Goal: Transaction & Acquisition: Purchase product/service

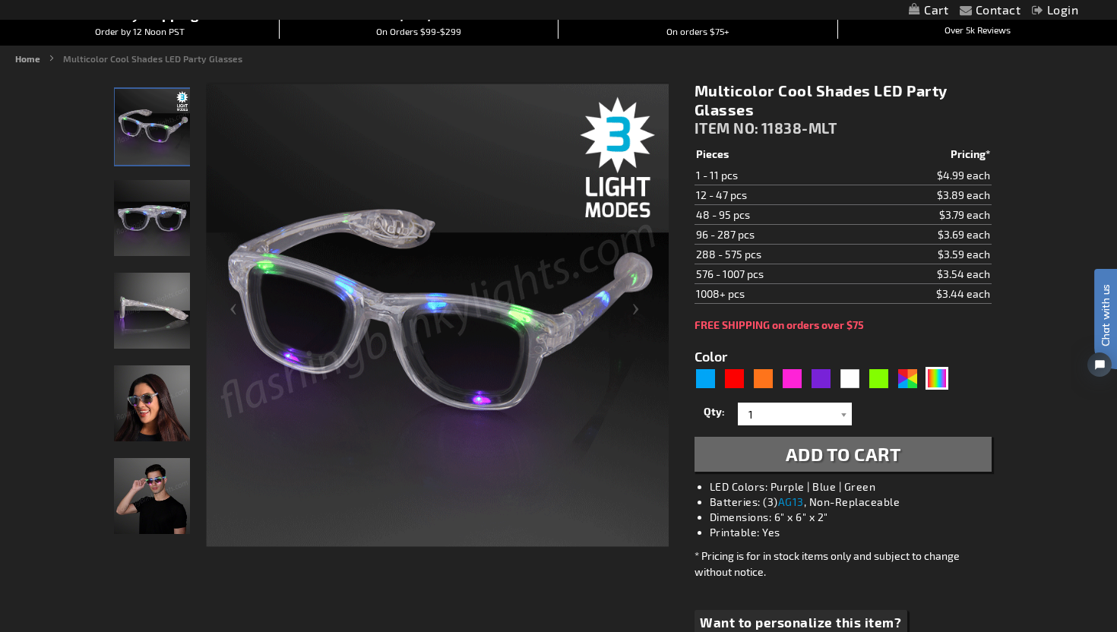
click at [162, 230] on img "Light Up Multicolor LED Party Shades" at bounding box center [152, 218] width 76 height 76
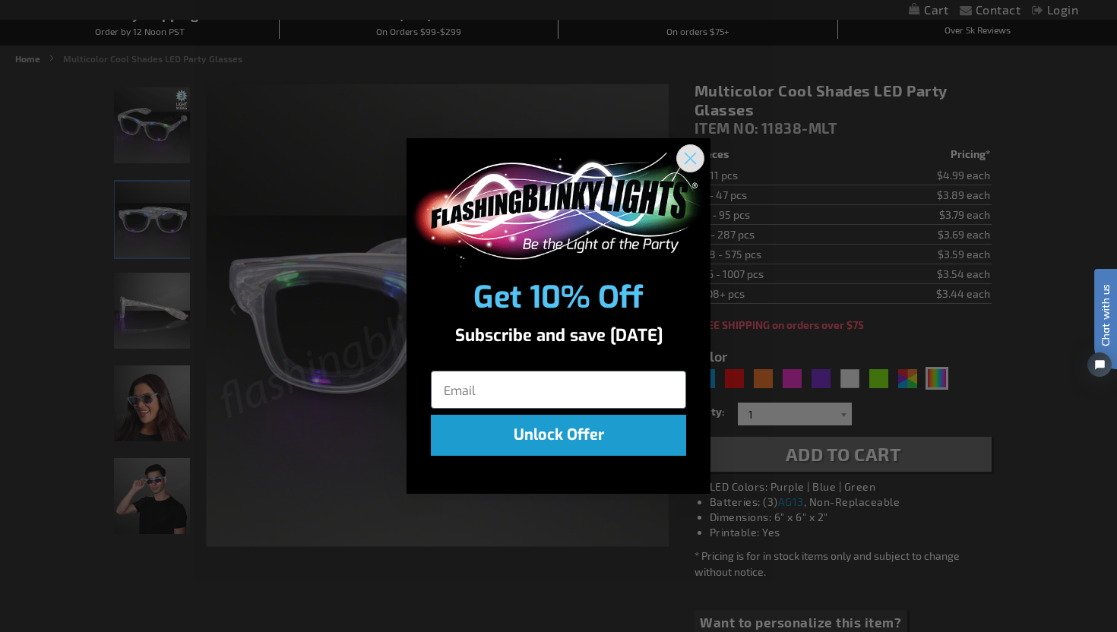
click at [689, 161] on circle "Close dialog" at bounding box center [690, 157] width 25 height 25
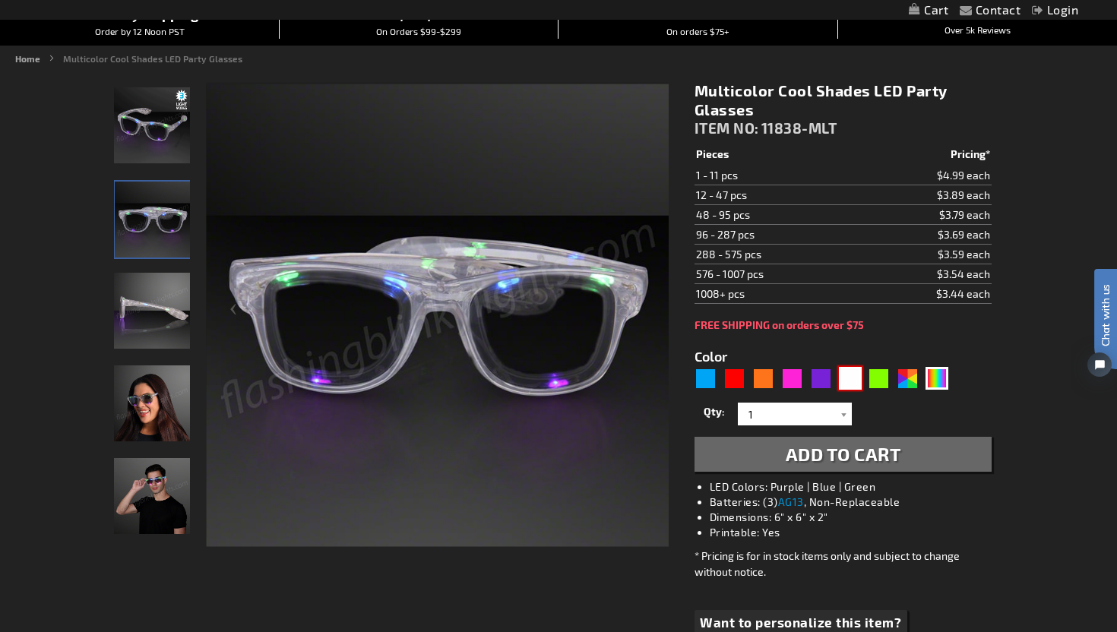
click at [853, 382] on div "White" at bounding box center [850, 378] width 23 height 23
type input "5646"
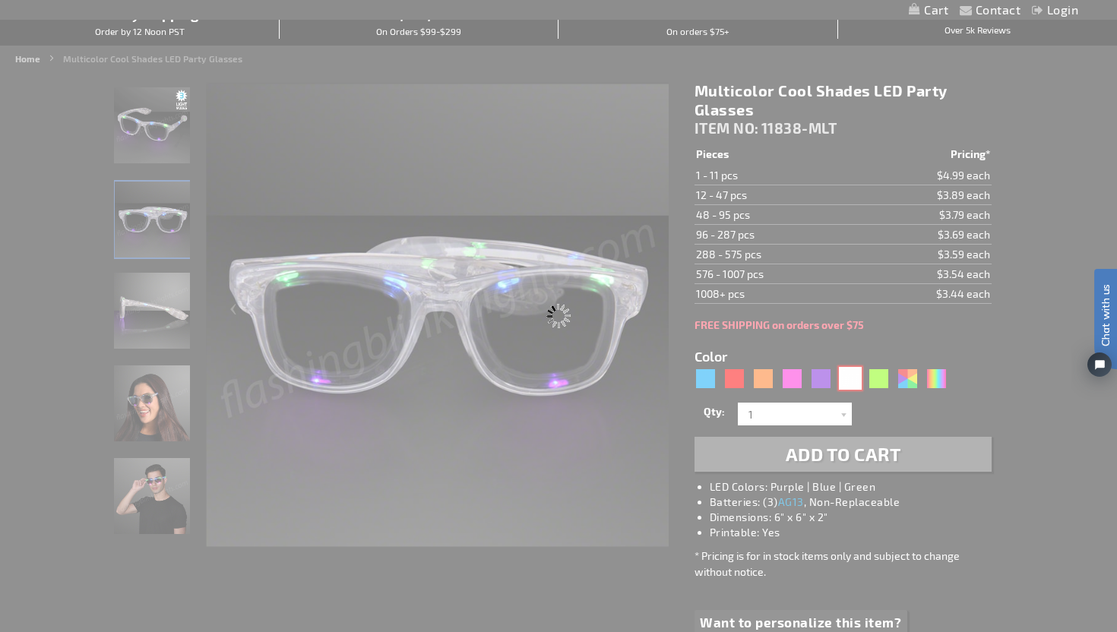
type input "11838-WT"
type input "Customize - White LED Cool Shades Party Glasses - ITEM NO: 11838-WT"
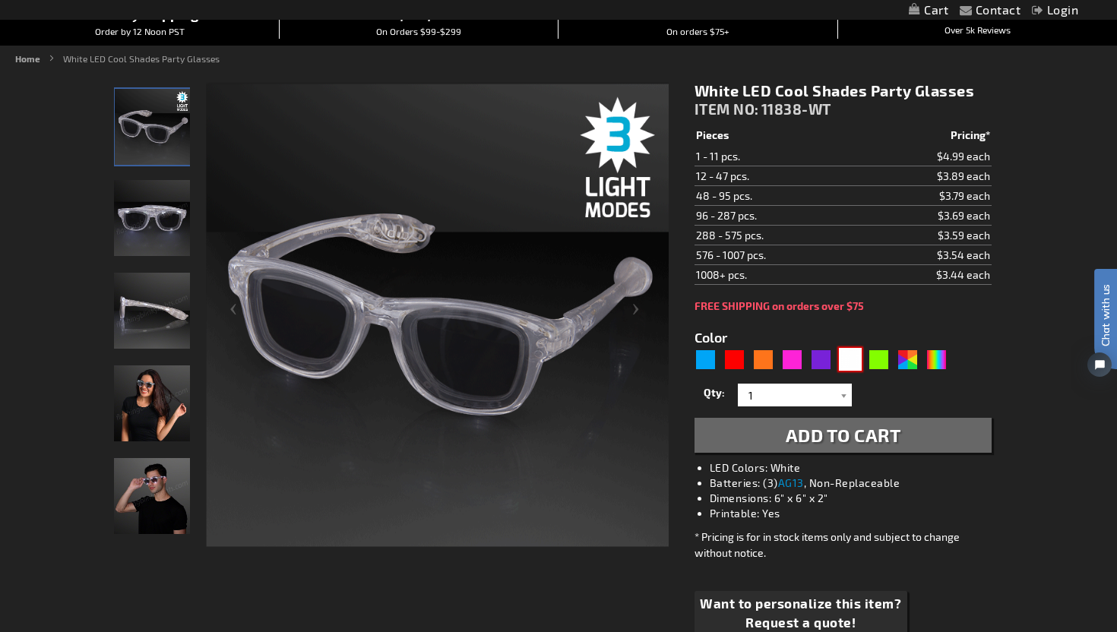
click at [146, 230] on img at bounding box center [152, 218] width 76 height 76
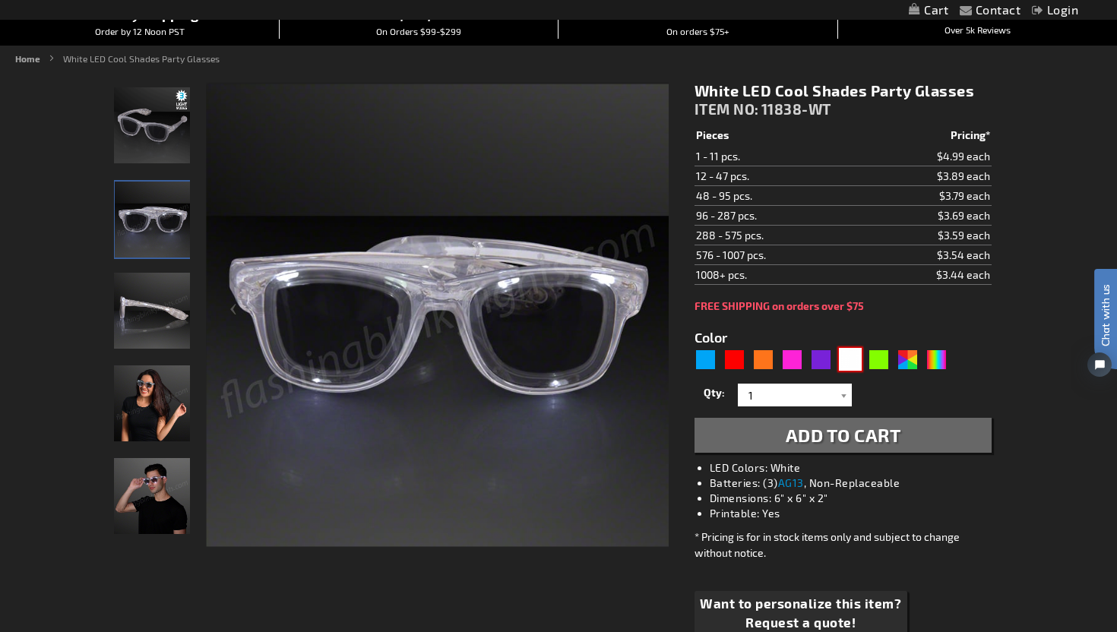
click at [150, 147] on img at bounding box center [152, 125] width 76 height 76
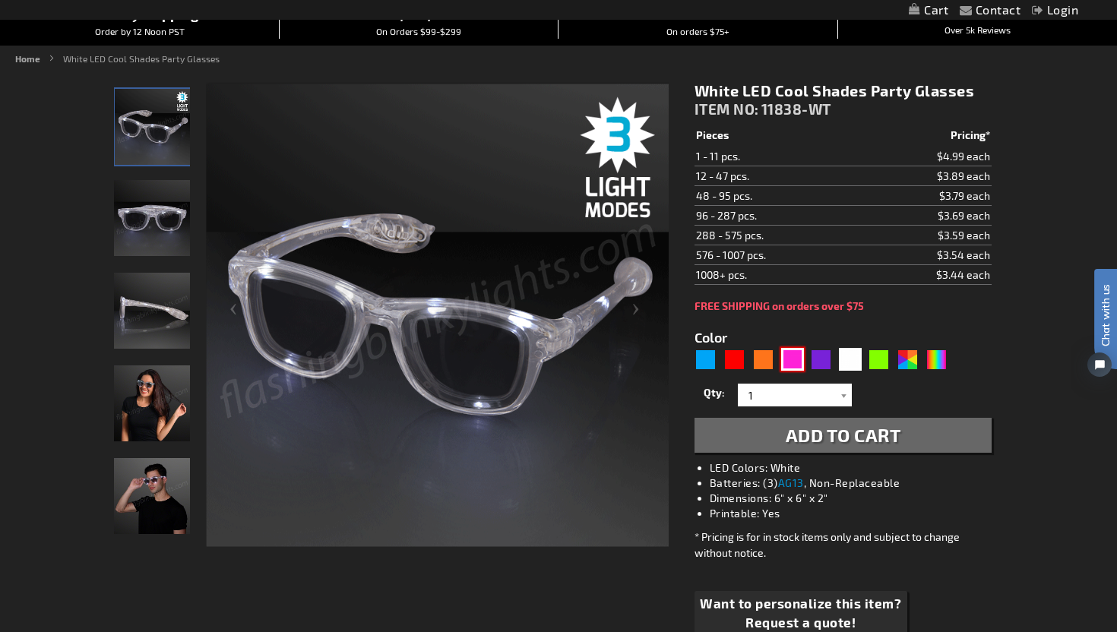
click at [798, 364] on div "Pink" at bounding box center [792, 359] width 23 height 23
type input "5639"
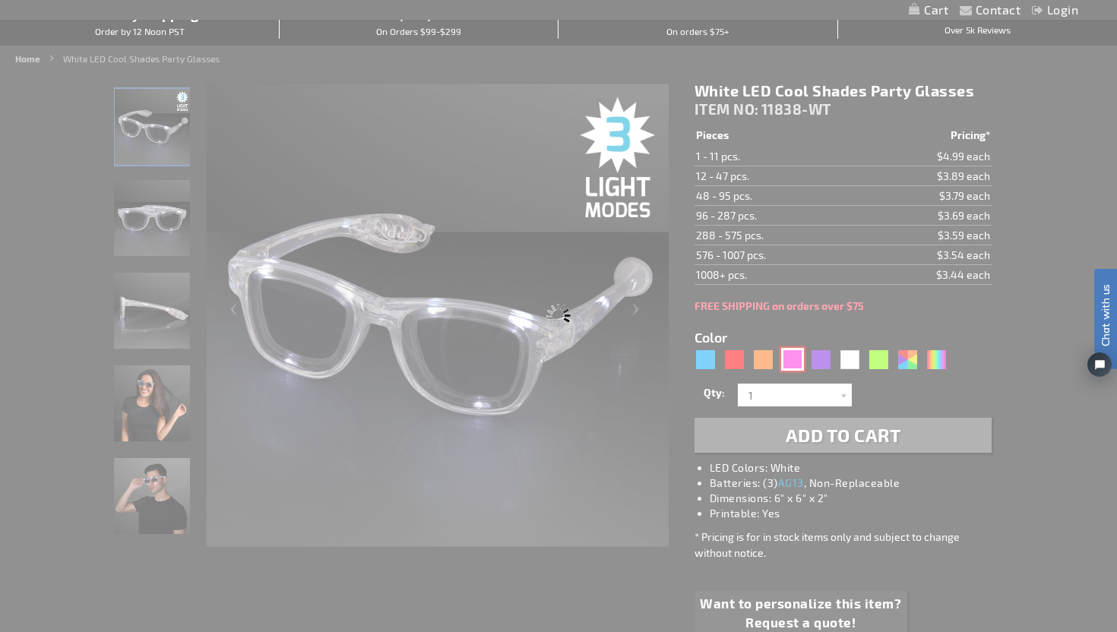
type input "11838-PK"
type input "Customize - Bright Pink Cool Shades LED Party Glasses - ITEM NO: 11838-PK"
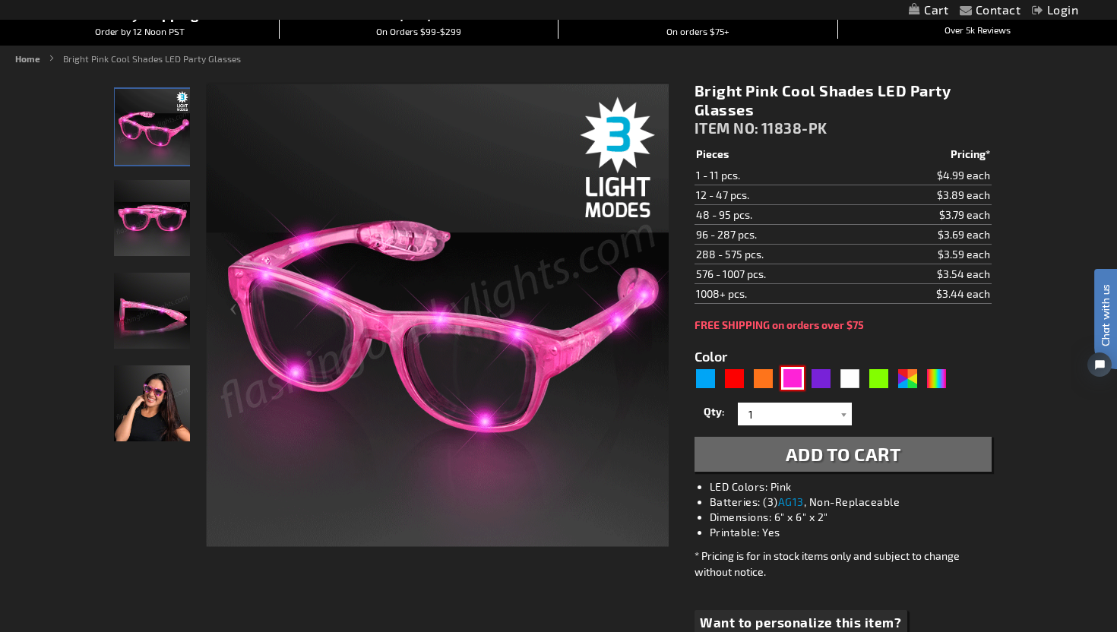
click at [155, 219] on img at bounding box center [152, 218] width 76 height 76
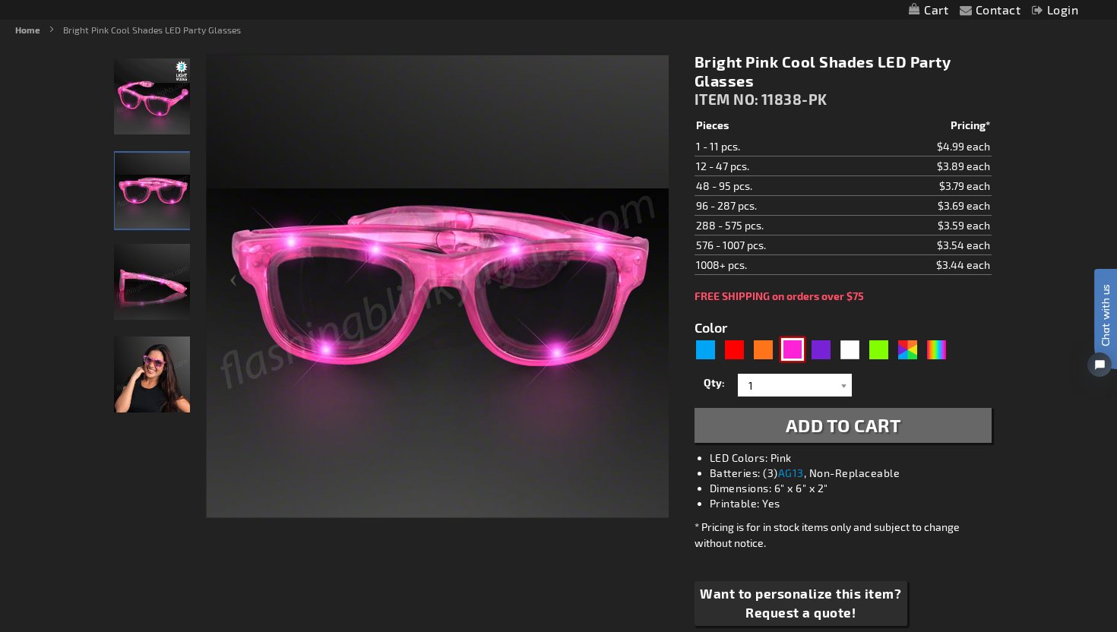
scroll to position [90, 0]
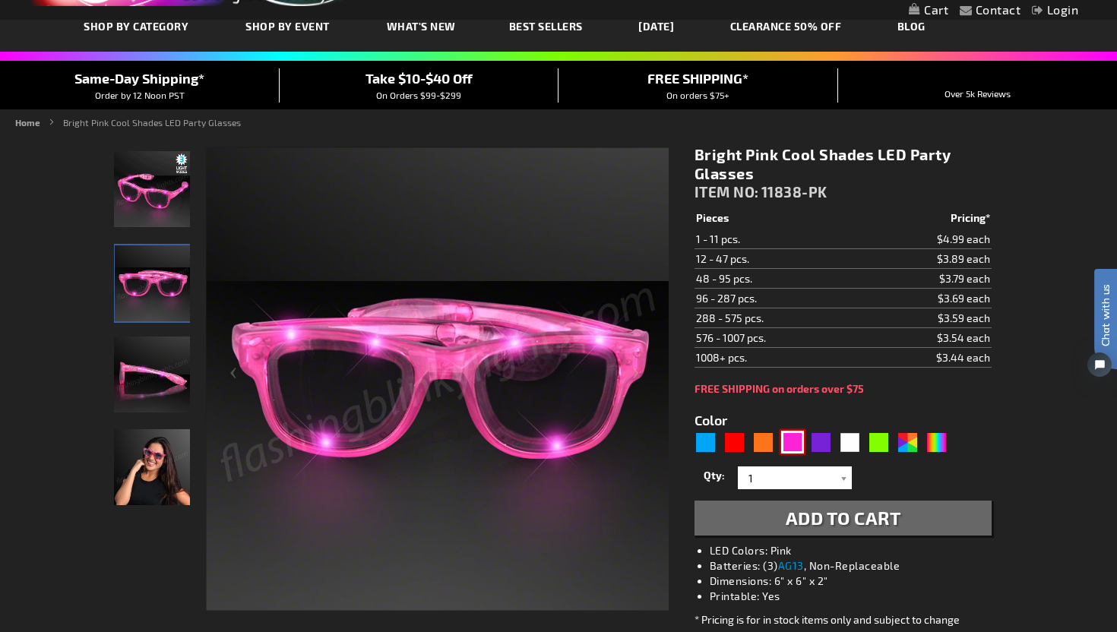
click at [157, 209] on img at bounding box center [152, 189] width 76 height 76
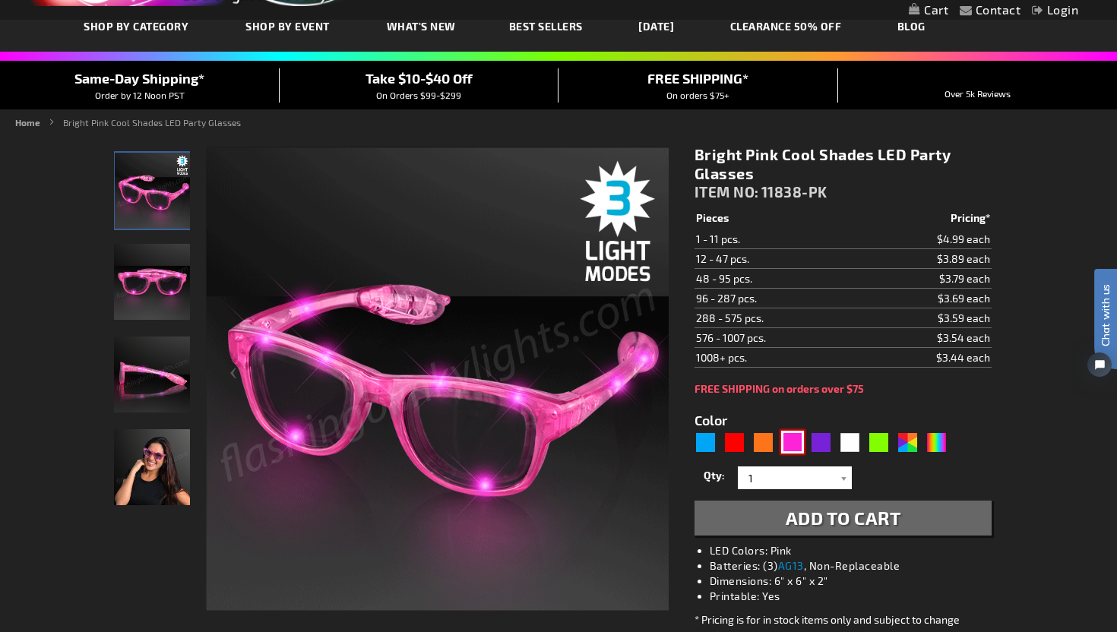
click at [138, 413] on div at bounding box center [153, 381] width 78 height 93
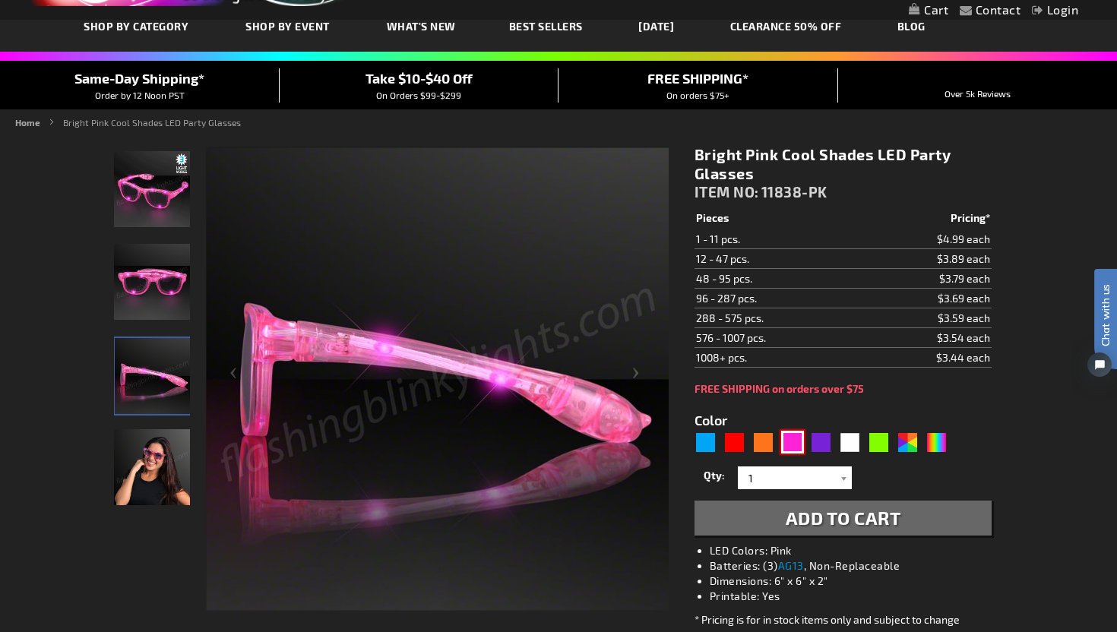
click at [152, 500] on img at bounding box center [152, 467] width 76 height 76
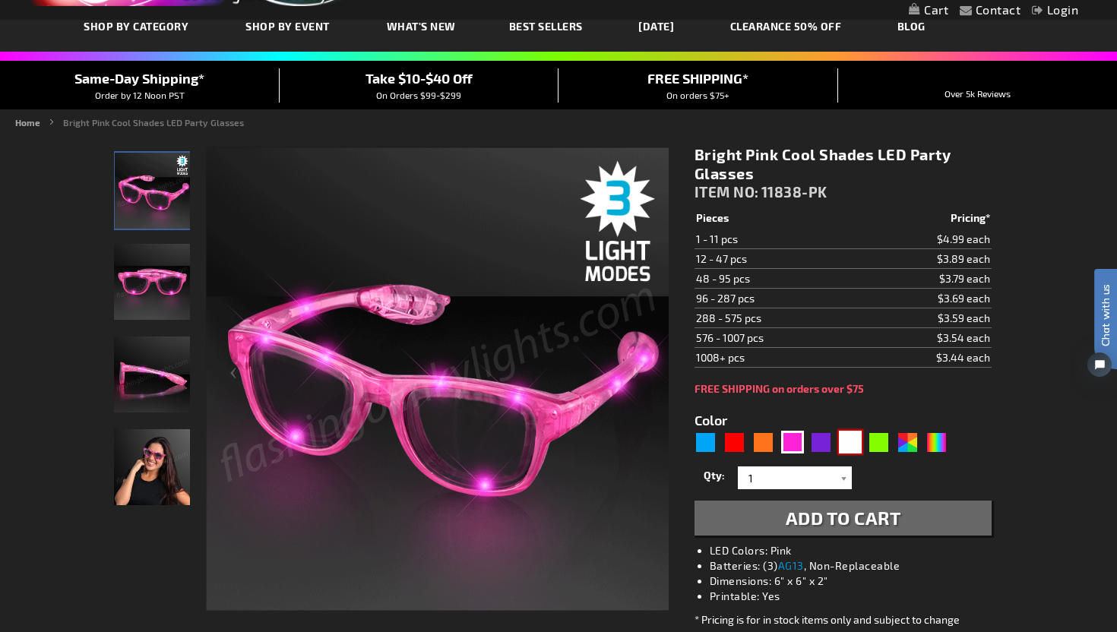
click at [856, 442] on div "White" at bounding box center [850, 442] width 23 height 23
type input "5646"
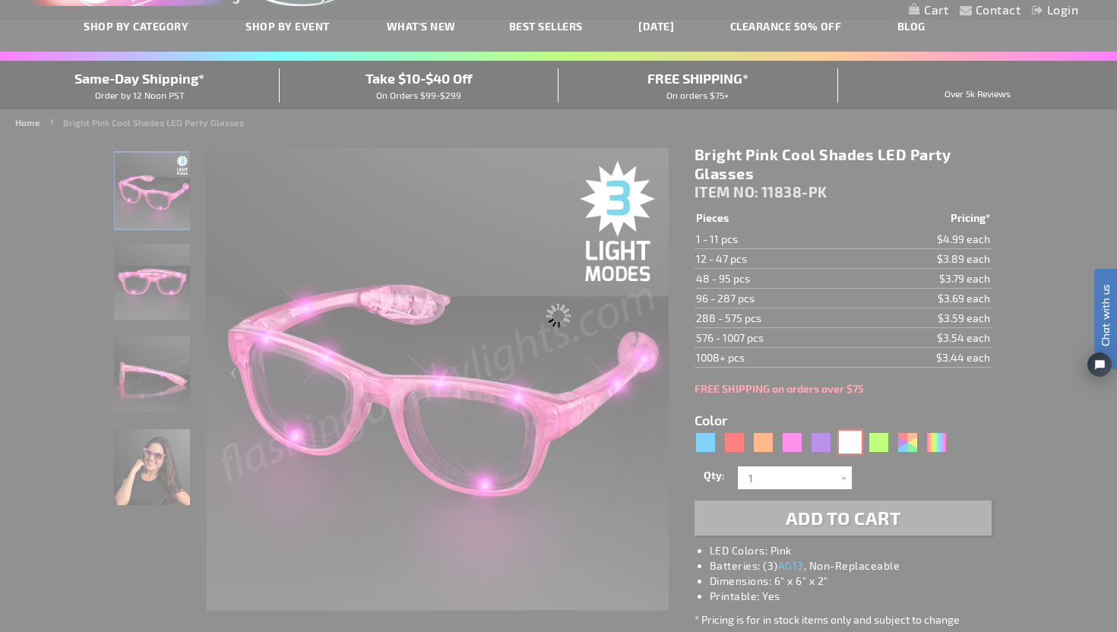
type input "11838-WT"
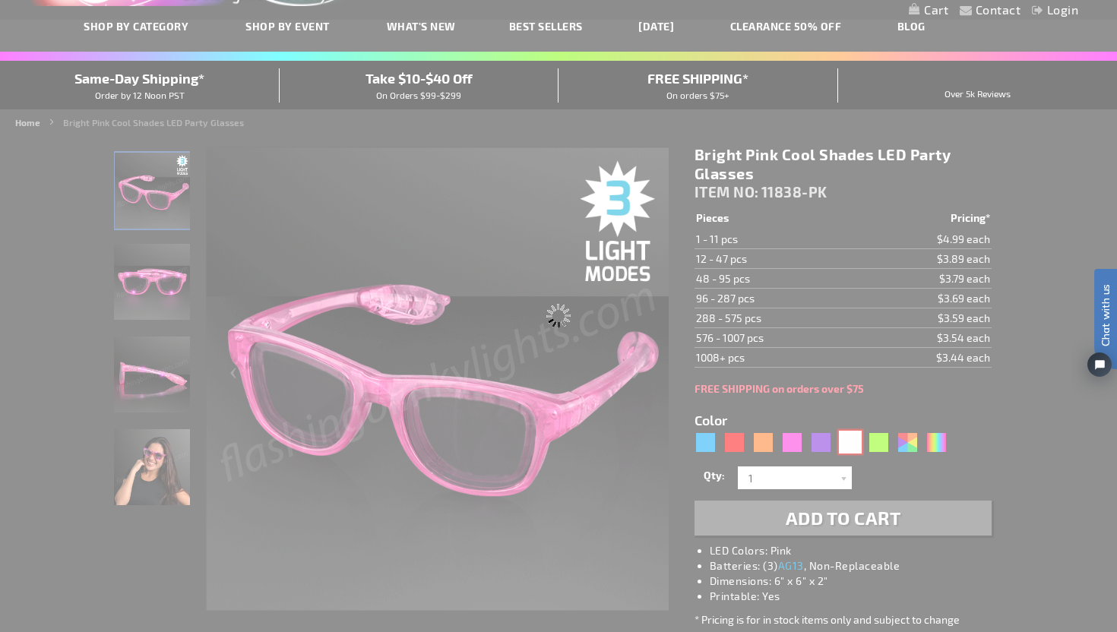
type input "Customize - White LED Cool Shades Party Glasses - ITEM NO: 11838-WT"
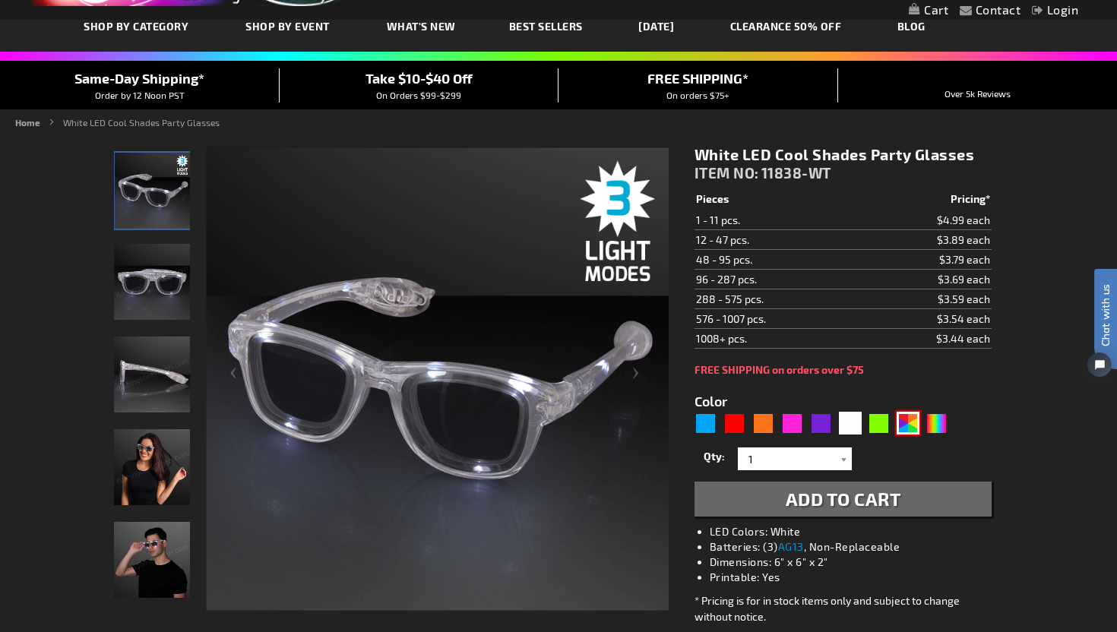
click at [904, 428] on div "AST" at bounding box center [908, 423] width 23 height 23
type input "5630"
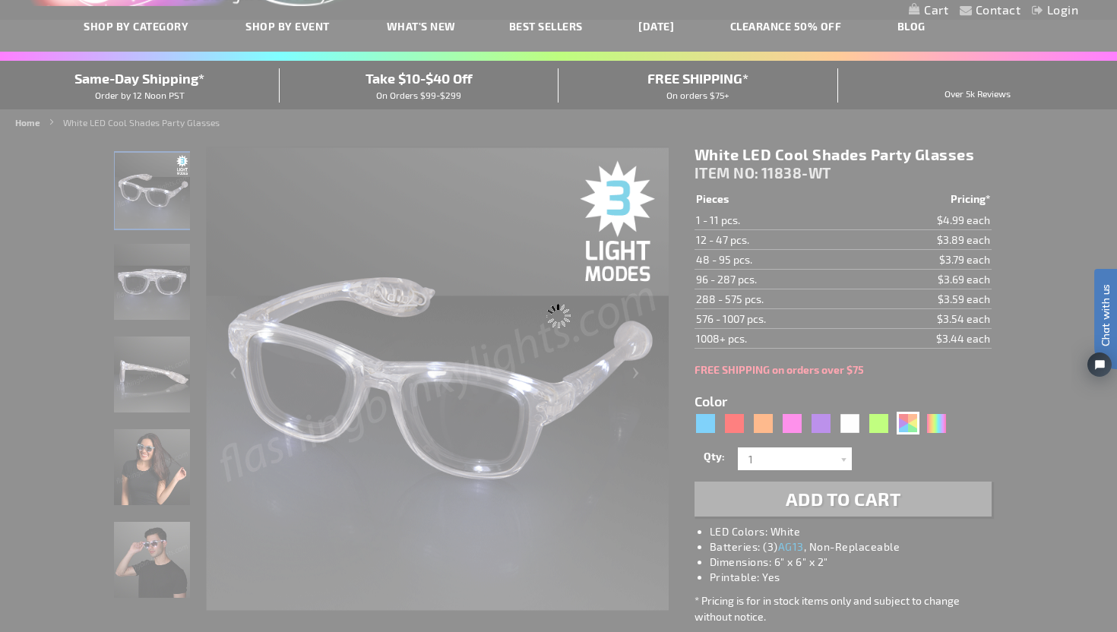
type input "11838-AST"
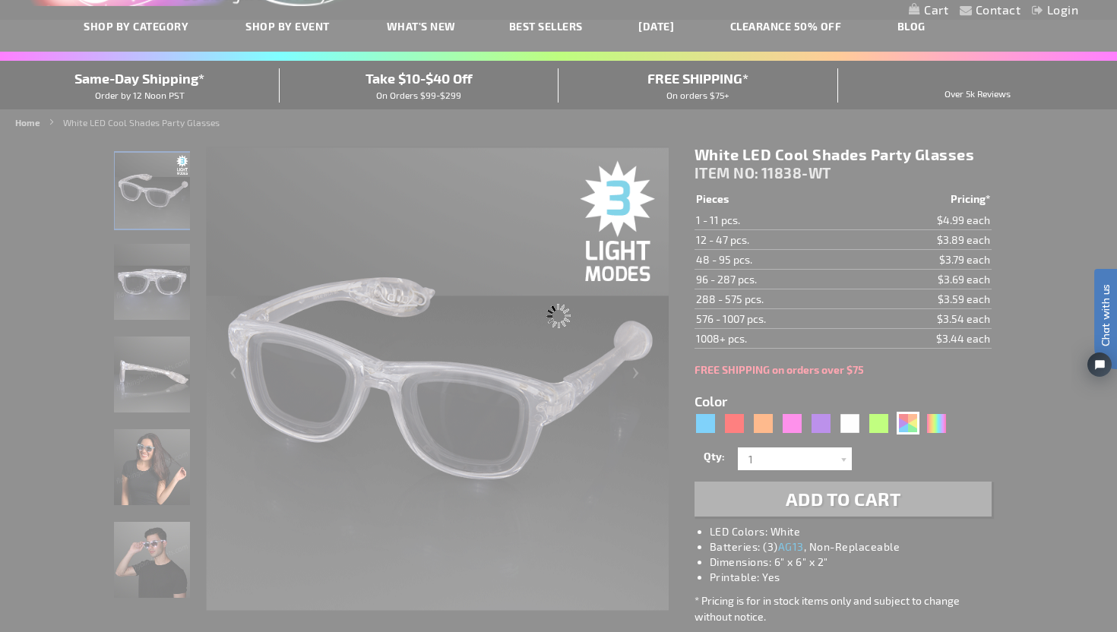
type input "Customize - Assorted Cool Shades LED Party Glasses - ITEM NO: 11838-AST"
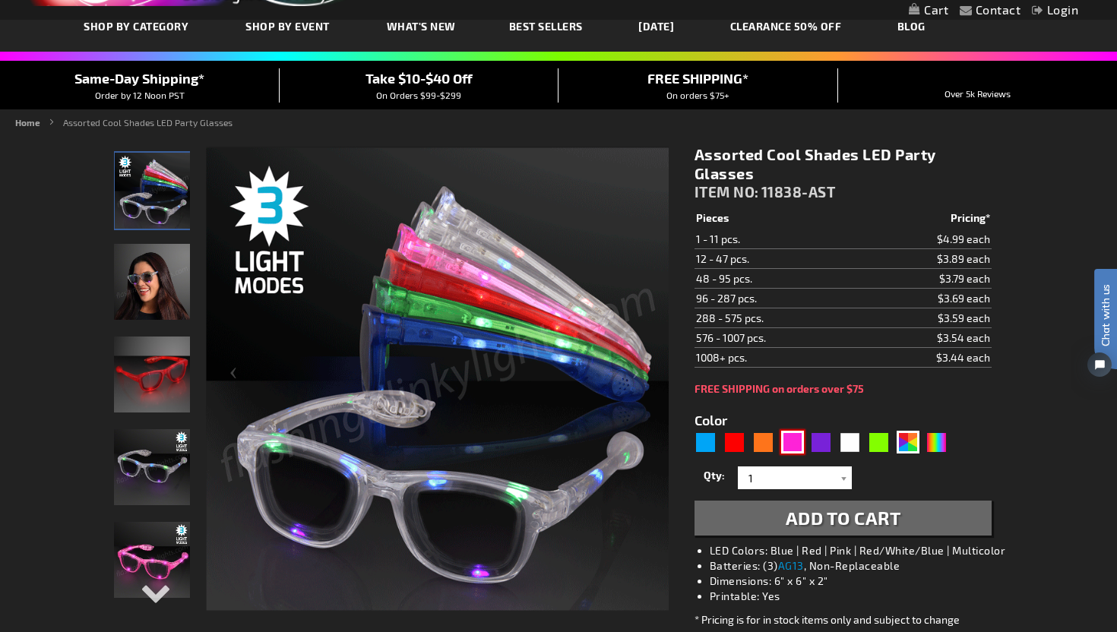
click at [788, 443] on div "Pink" at bounding box center [792, 442] width 23 height 23
type input "5639"
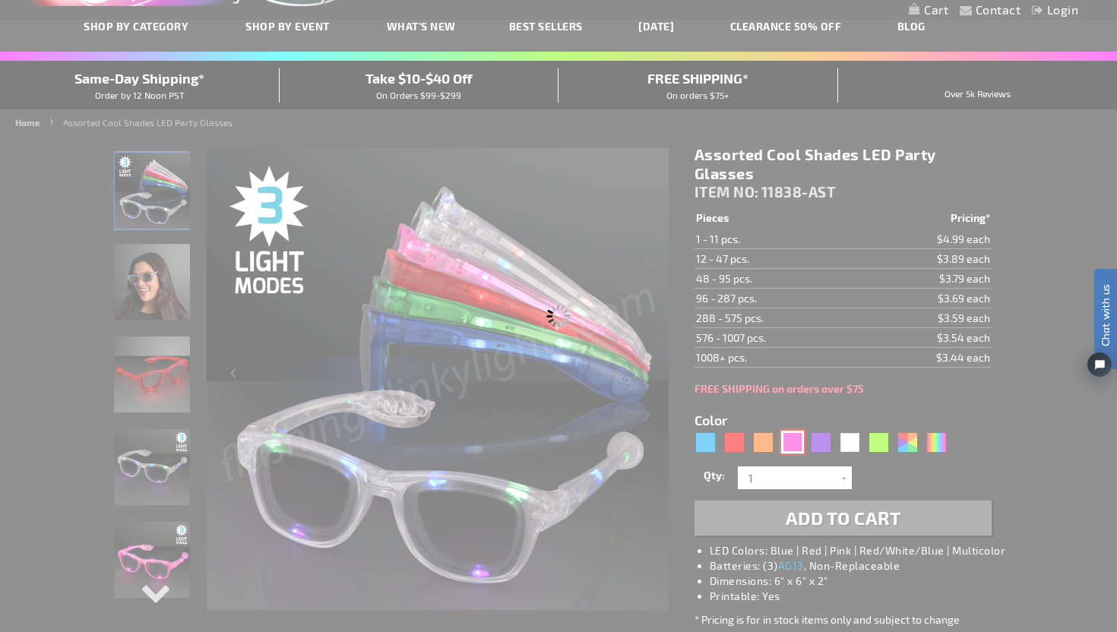
type input "11838-PK"
type input "Customize - Bright Pink Cool Shades LED Party Glasses - ITEM NO: 11838-PK"
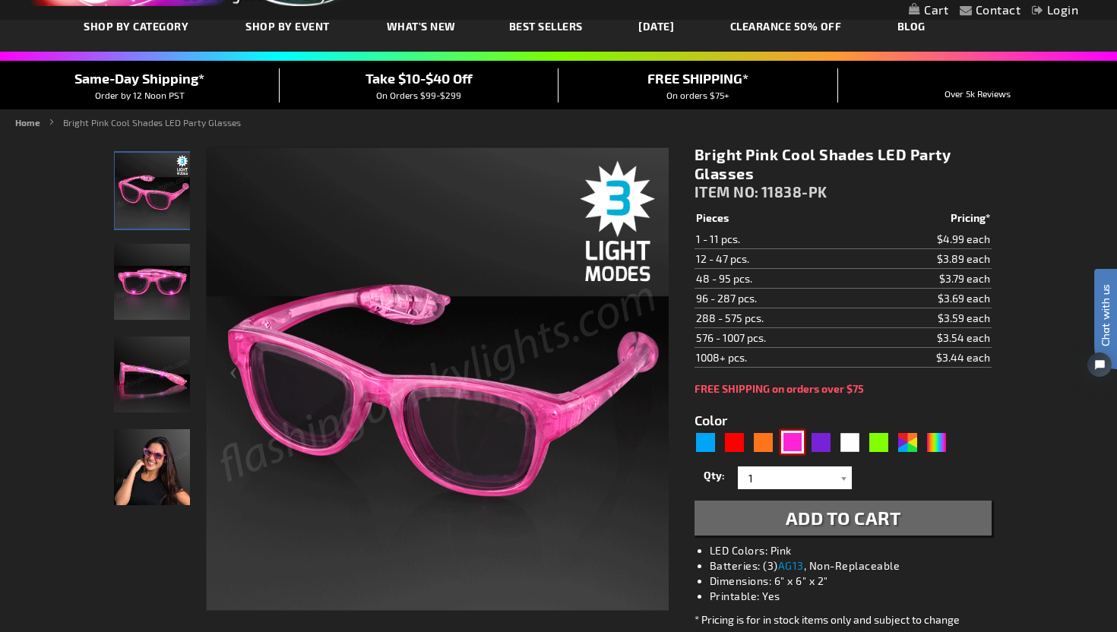
click at [167, 282] on img at bounding box center [152, 282] width 76 height 76
